Goal: Task Accomplishment & Management: Complete application form

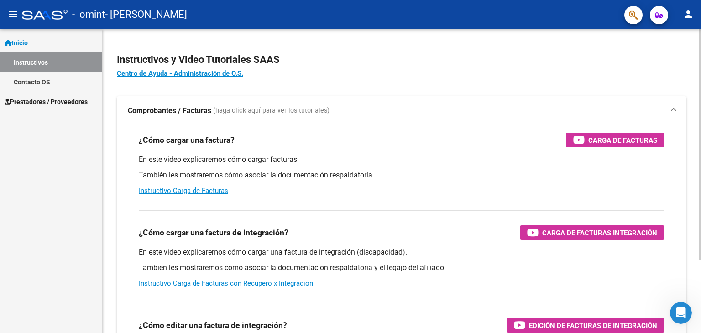
click at [221, 281] on link "Instructivo Carga de Facturas con Recupero x Integración" at bounding box center [226, 283] width 174 height 8
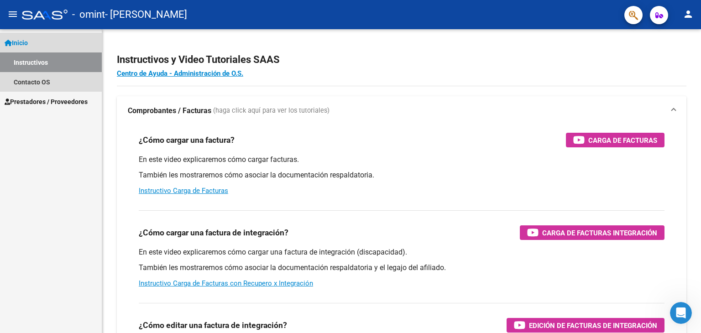
click at [46, 33] on link "Inicio" at bounding box center [51, 43] width 102 height 20
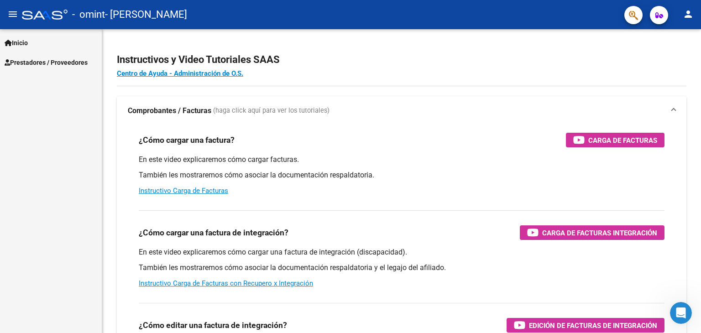
click at [34, 47] on link "Inicio" at bounding box center [51, 43] width 102 height 20
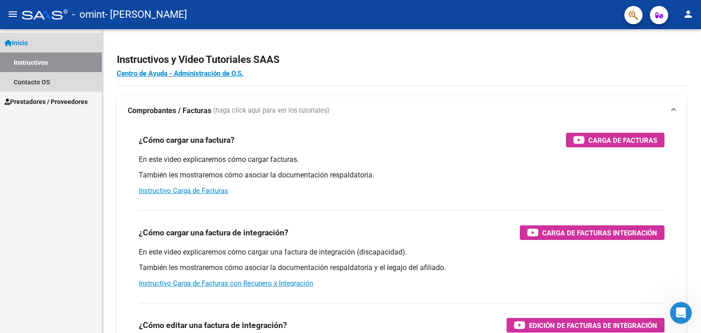
click at [34, 47] on link "Inicio" at bounding box center [51, 43] width 102 height 20
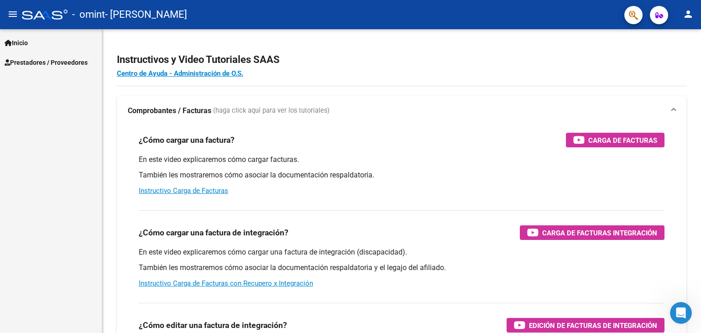
click at [9, 42] on icon at bounding box center [8, 43] width 7 height 6
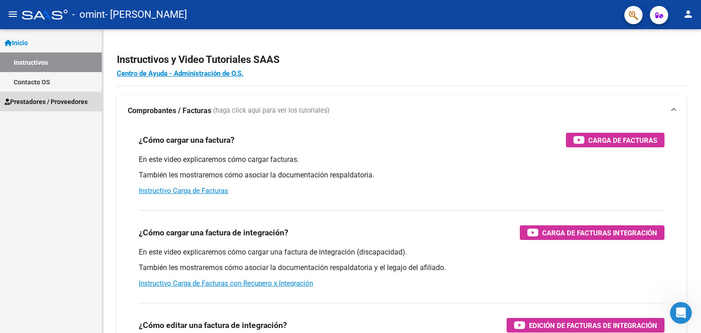
click at [39, 106] on span "Prestadores / Proveedores" at bounding box center [46, 102] width 83 height 10
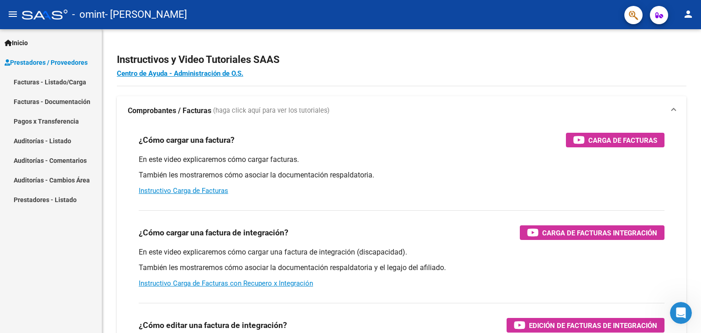
click at [53, 81] on link "Facturas - Listado/Carga" at bounding box center [51, 82] width 102 height 20
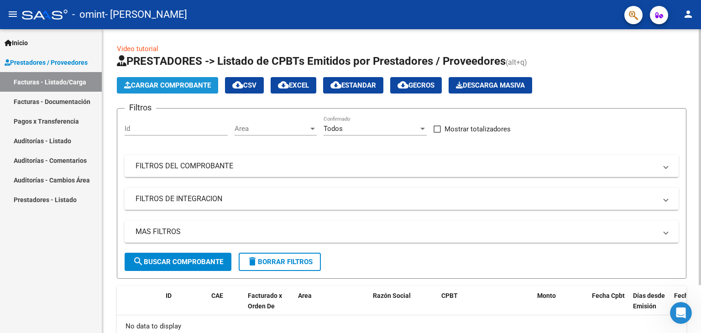
click at [144, 84] on span "Cargar Comprobante" at bounding box center [167, 85] width 87 height 8
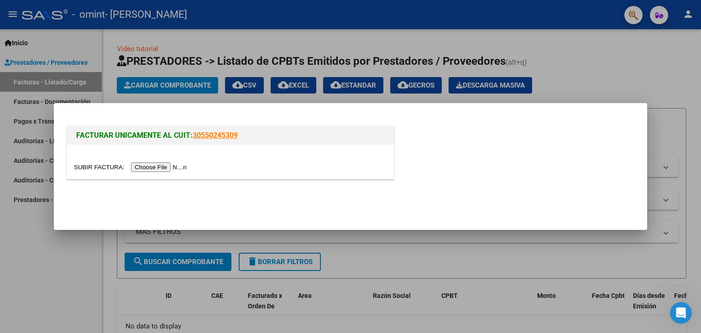
click at [76, 253] on div at bounding box center [350, 166] width 701 height 333
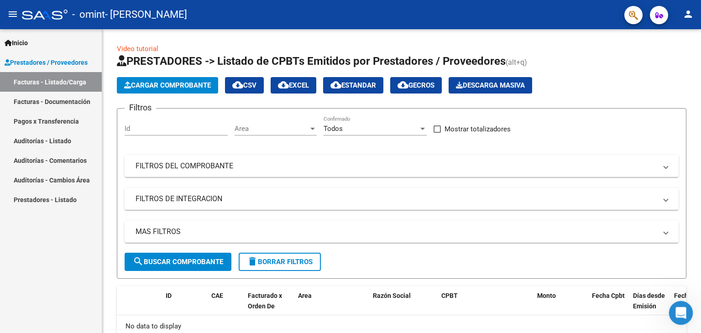
click at [681, 311] on icon "Abrir Intercom Messenger" at bounding box center [679, 311] width 15 height 15
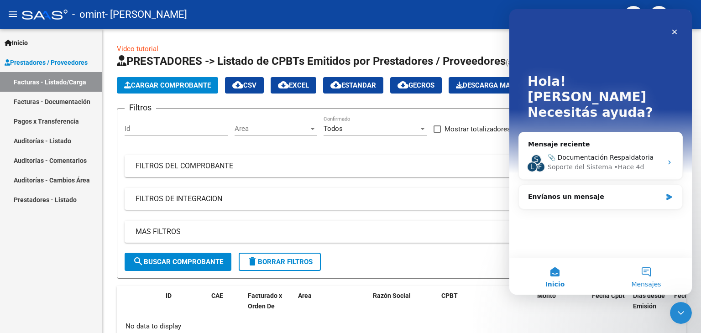
click at [647, 286] on span "Mensajes" at bounding box center [646, 284] width 30 height 6
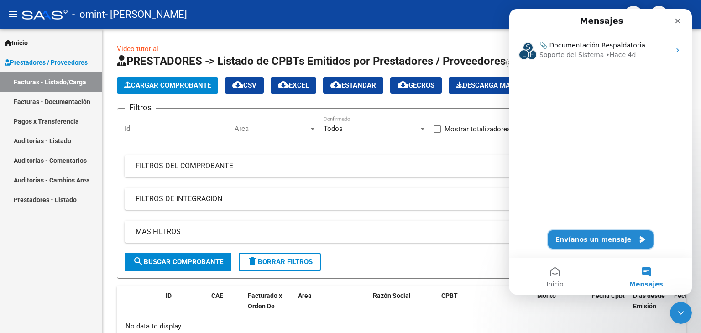
click at [586, 240] on button "Envíanos un mensaje" at bounding box center [600, 239] width 105 height 18
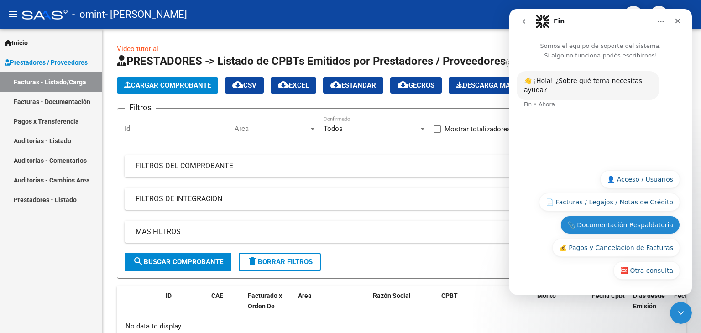
click at [610, 226] on button "📎 Documentación Respaldatoria" at bounding box center [620, 225] width 120 height 18
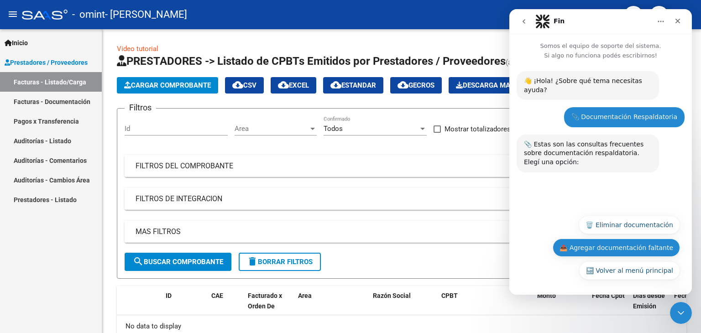
click at [583, 247] on button "📤 Agregar documentación faltante" at bounding box center [616, 248] width 127 height 18
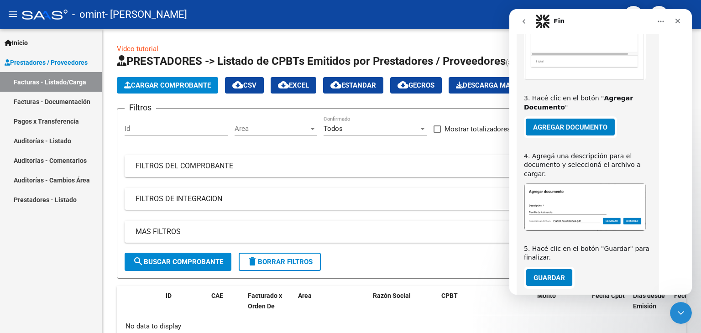
scroll to position [392, 0]
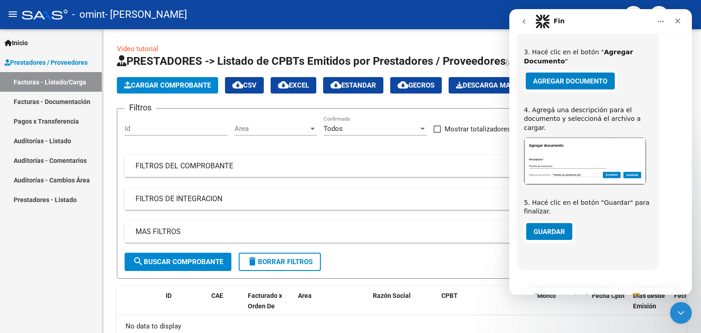
drag, startPoint x: 688, startPoint y: 164, endPoint x: 1201, endPoint y: 283, distance: 526.6
click at [640, 287] on button "⏭️ Continuar" at bounding box center [652, 296] width 55 height 18
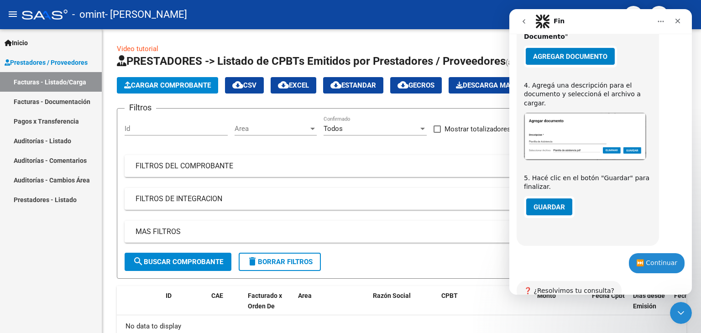
scroll to position [469, 0]
